Goal: Navigation & Orientation: Find specific page/section

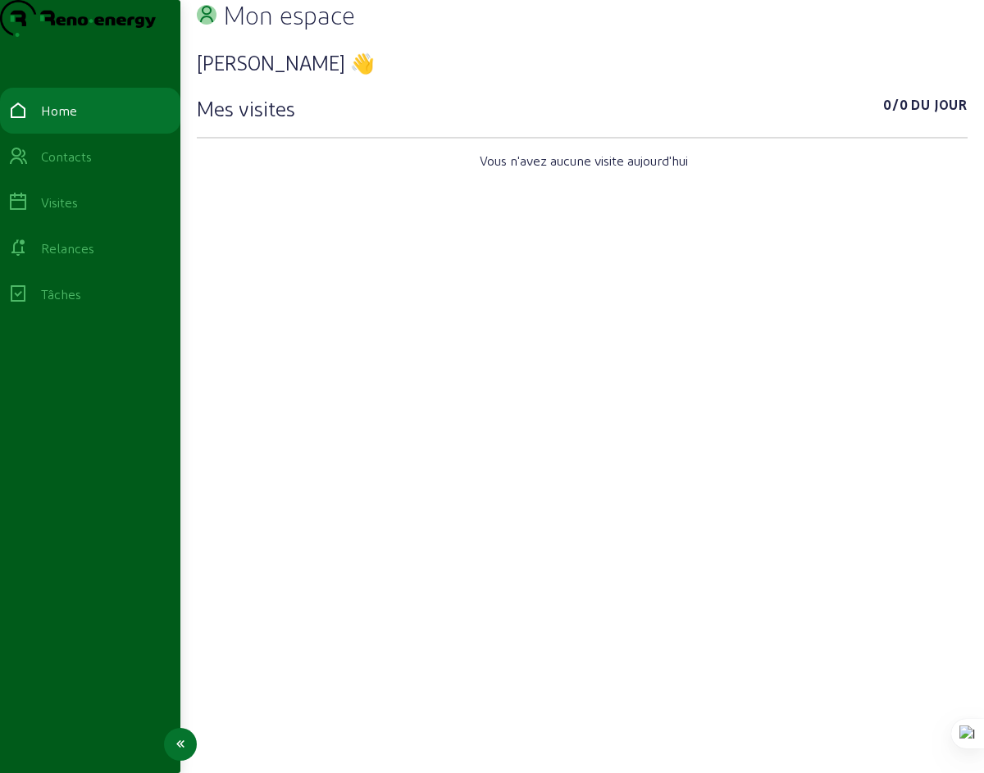
click at [71, 212] on div "Visites" at bounding box center [59, 203] width 37 height 20
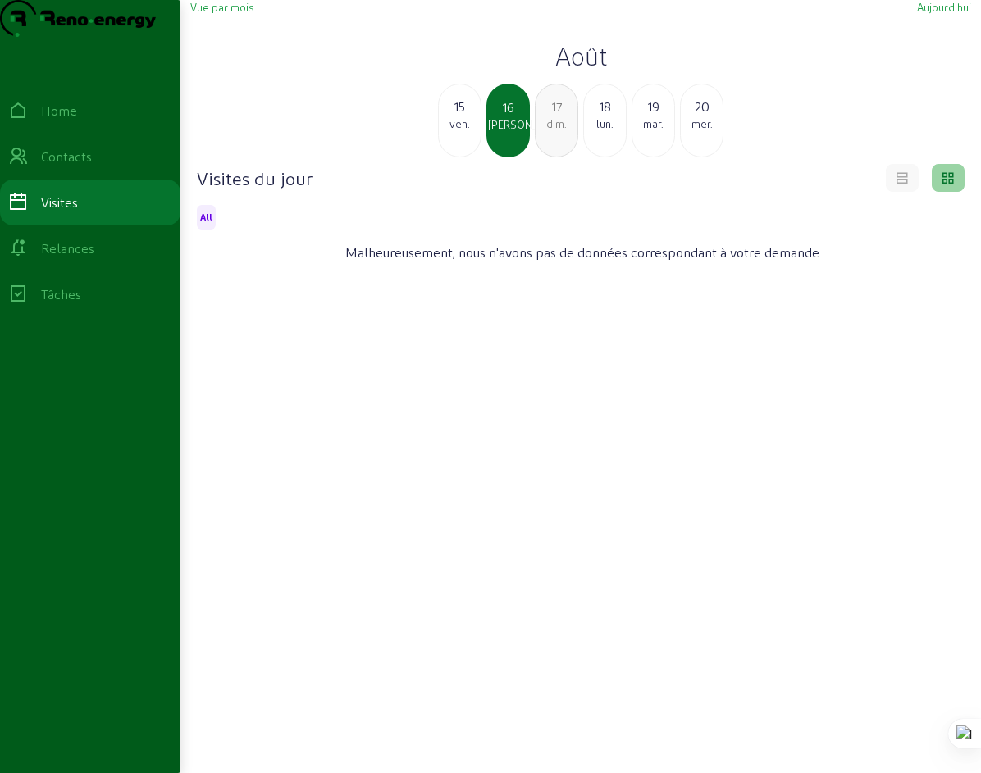
click at [605, 131] on div "lun." at bounding box center [605, 123] width 42 height 15
click at [599, 116] on div "20" at bounding box center [605, 107] width 42 height 20
click at [457, 131] on div "mar." at bounding box center [460, 123] width 42 height 15
